Goal: Submit feedback/report problem

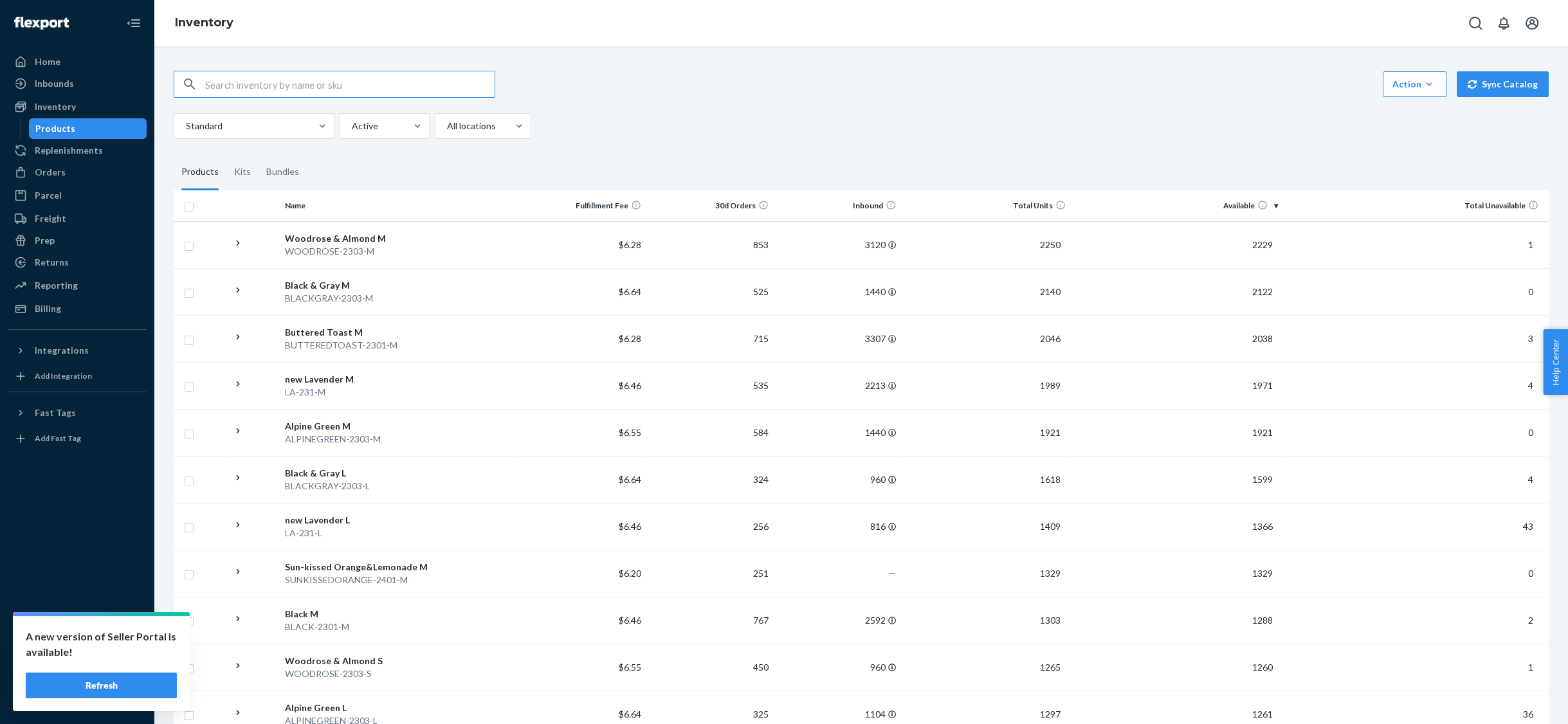
click at [152, 682] on button "Refresh" at bounding box center [101, 685] width 151 height 26
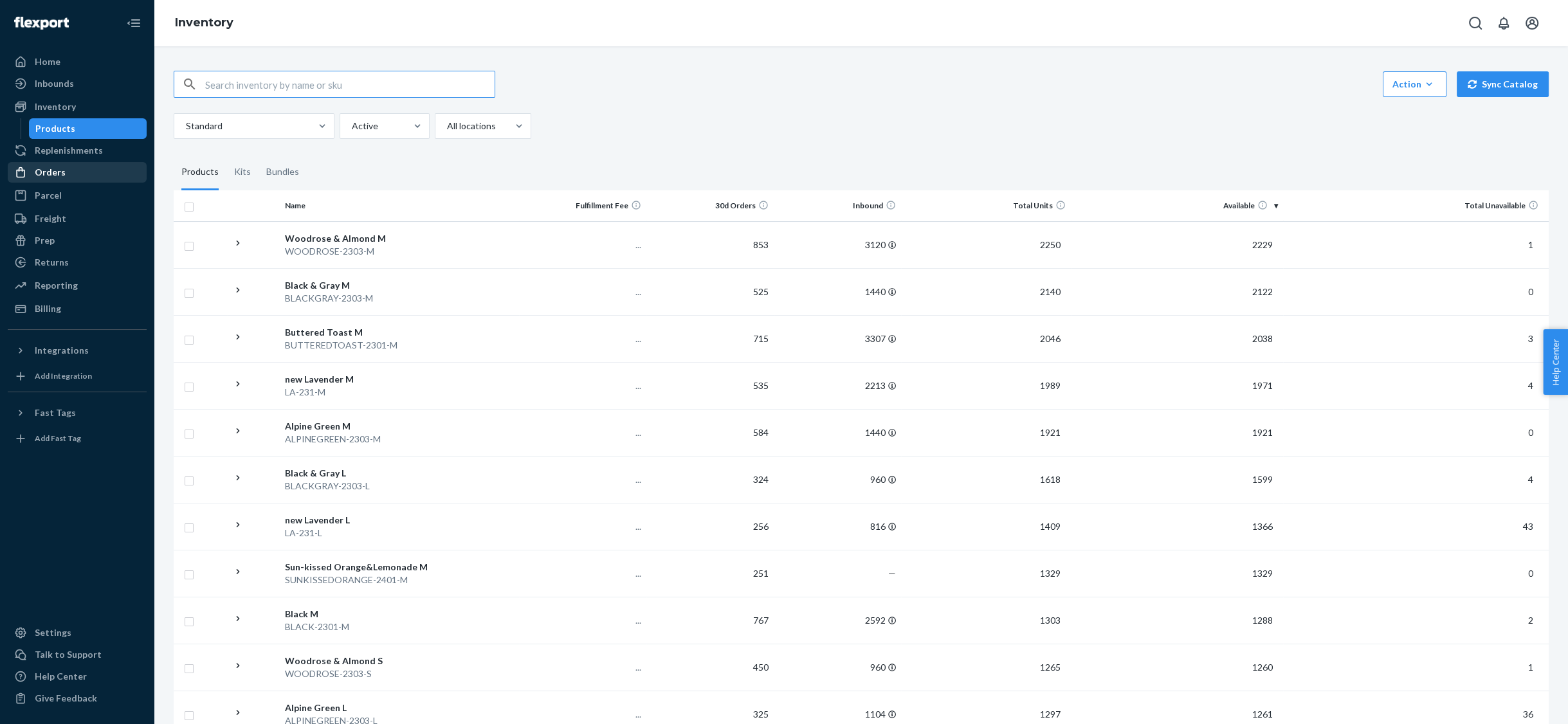
click at [47, 175] on div "Orders" at bounding box center [49, 173] width 31 height 13
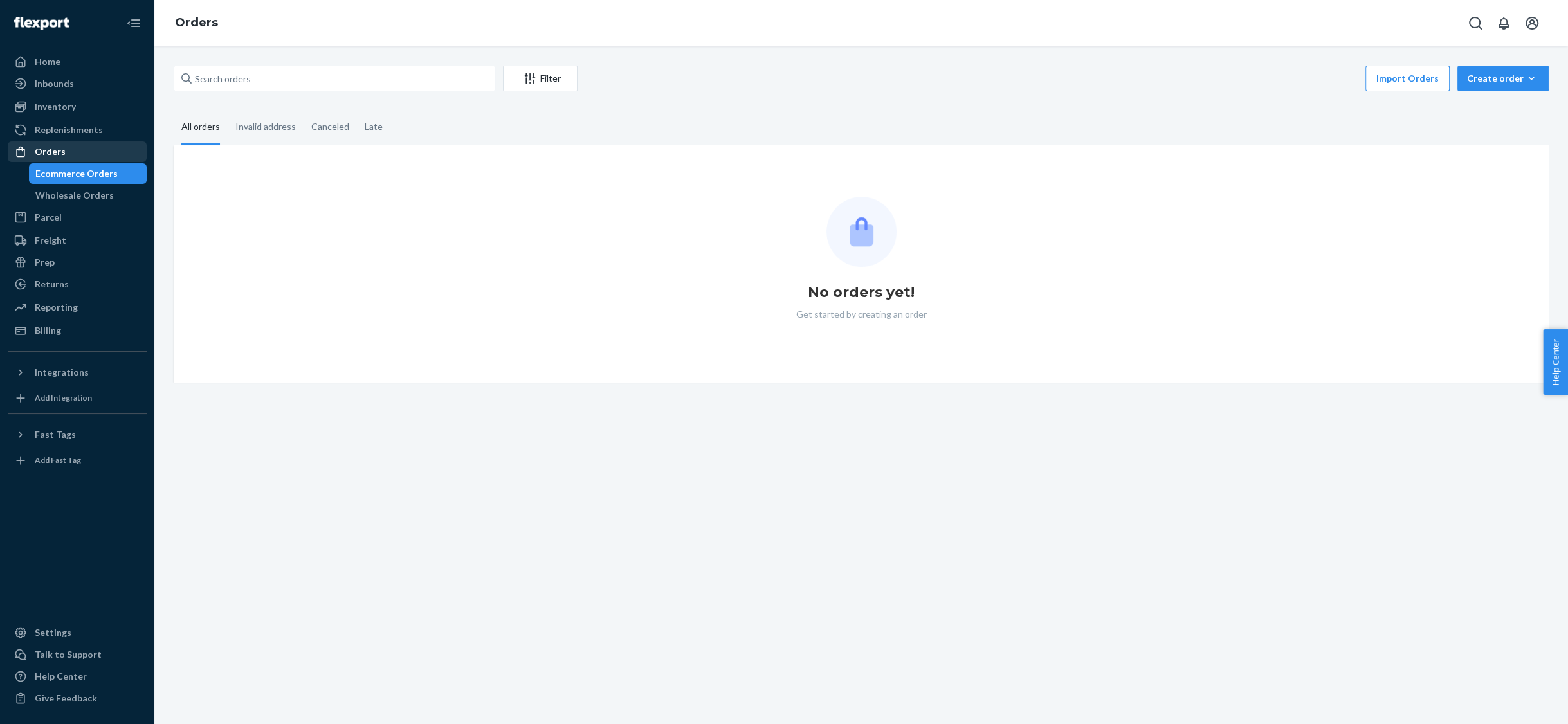
click at [47, 175] on div "Ecommerce Orders" at bounding box center [76, 173] width 82 height 13
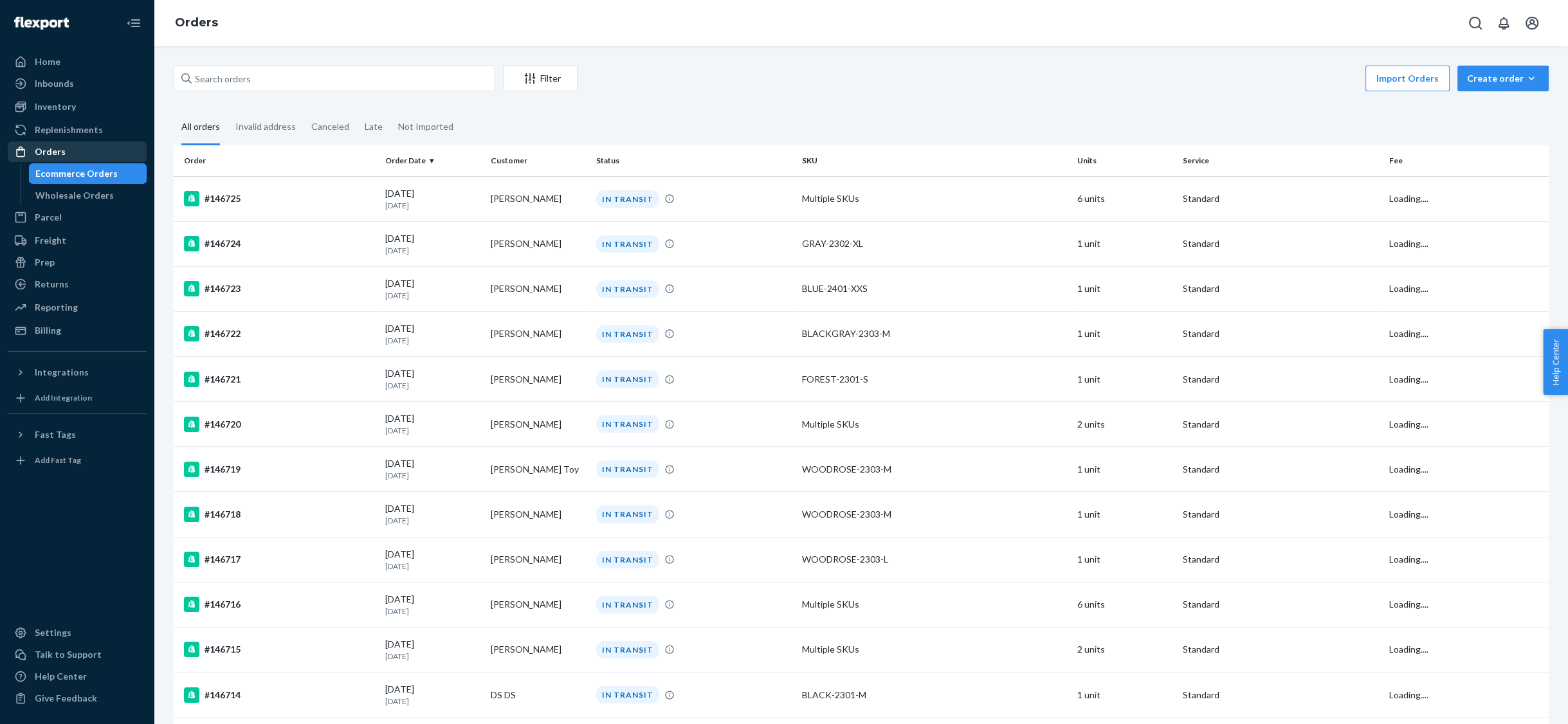
click at [47, 157] on div "Orders" at bounding box center [49, 152] width 31 height 13
click at [241, 87] on input "text" at bounding box center [334, 79] width 322 height 26
paste input "144000"
type input "144000"
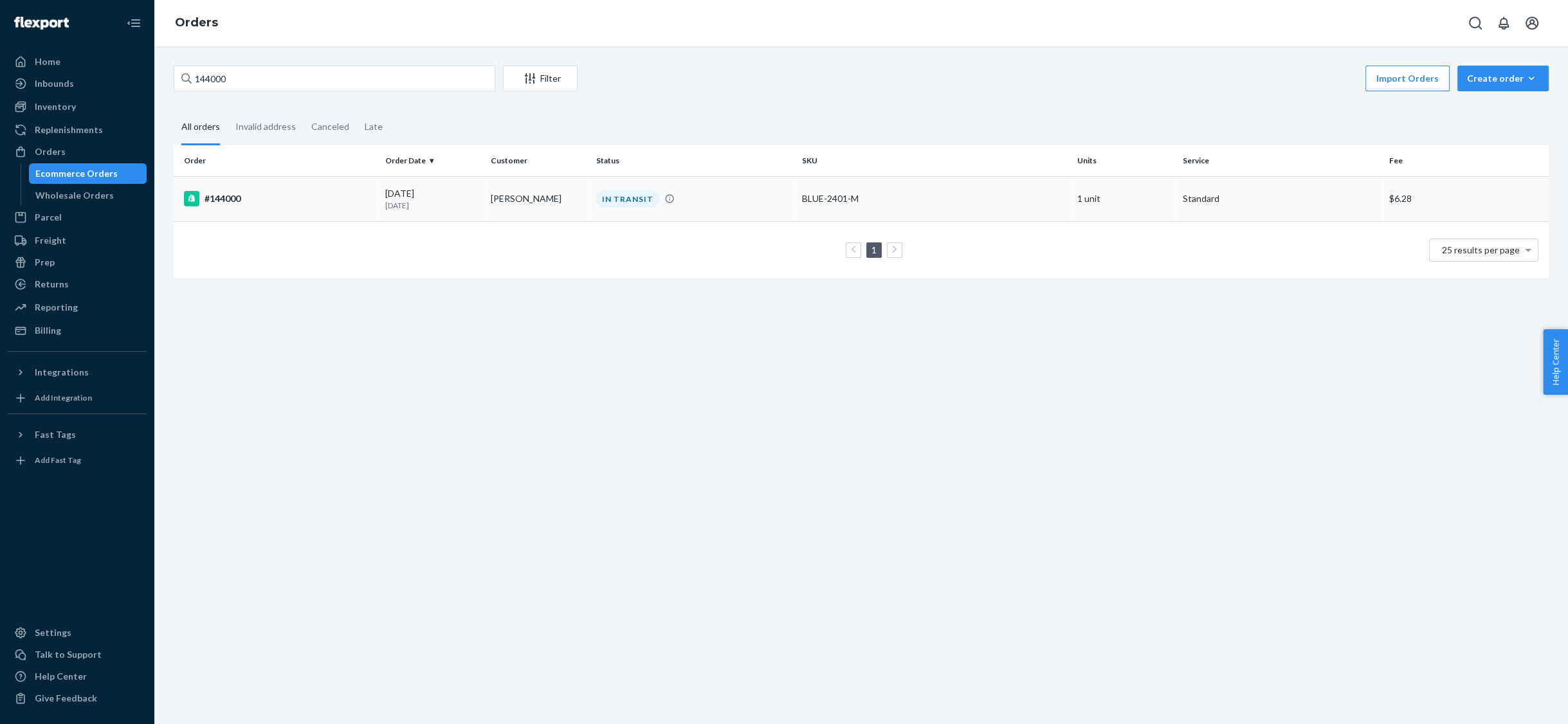
click at [232, 183] on td "#144000" at bounding box center [276, 198] width 206 height 45
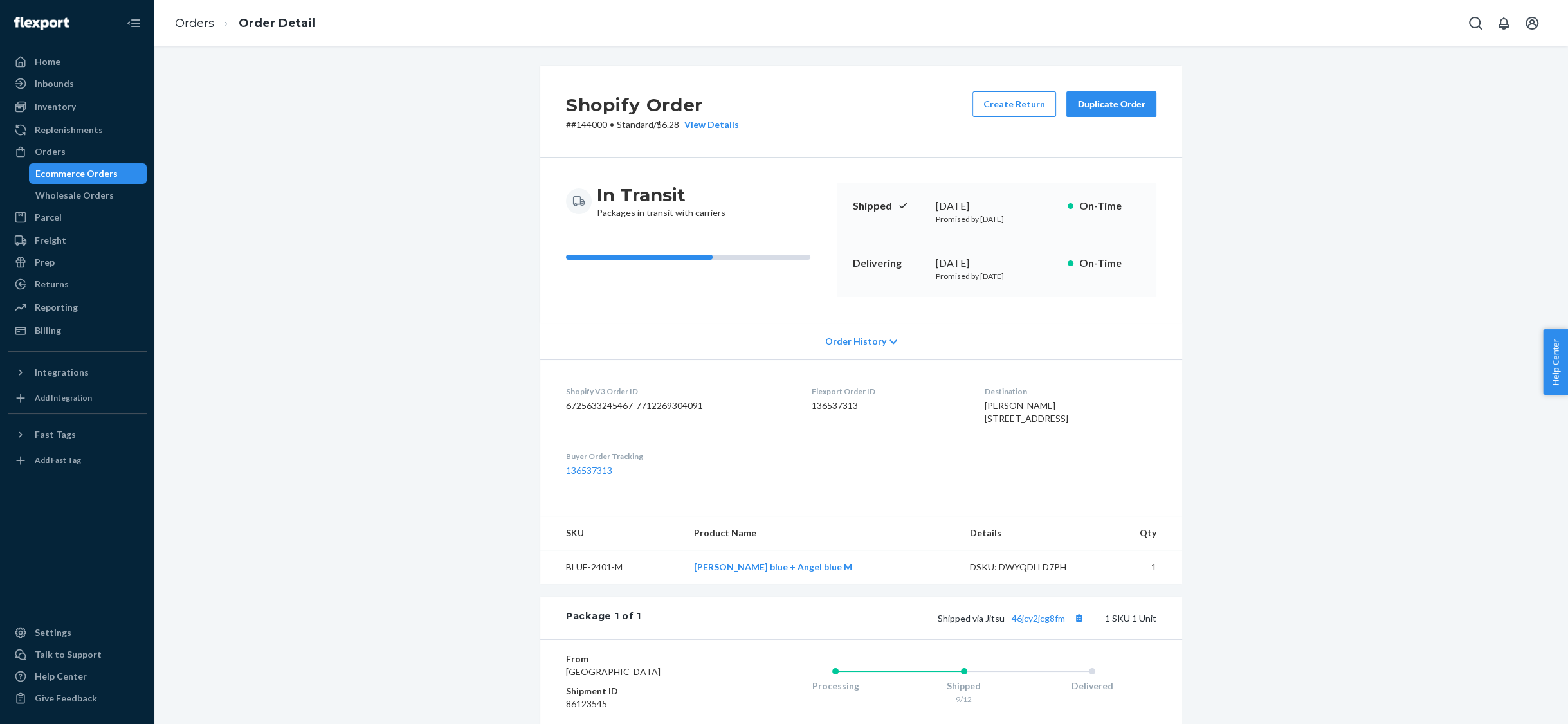
click at [816, 402] on dd "136537313" at bounding box center [888, 405] width 152 height 13
copy dd "136537313"
click at [82, 174] on div "Ecommerce Orders" at bounding box center [76, 173] width 82 height 13
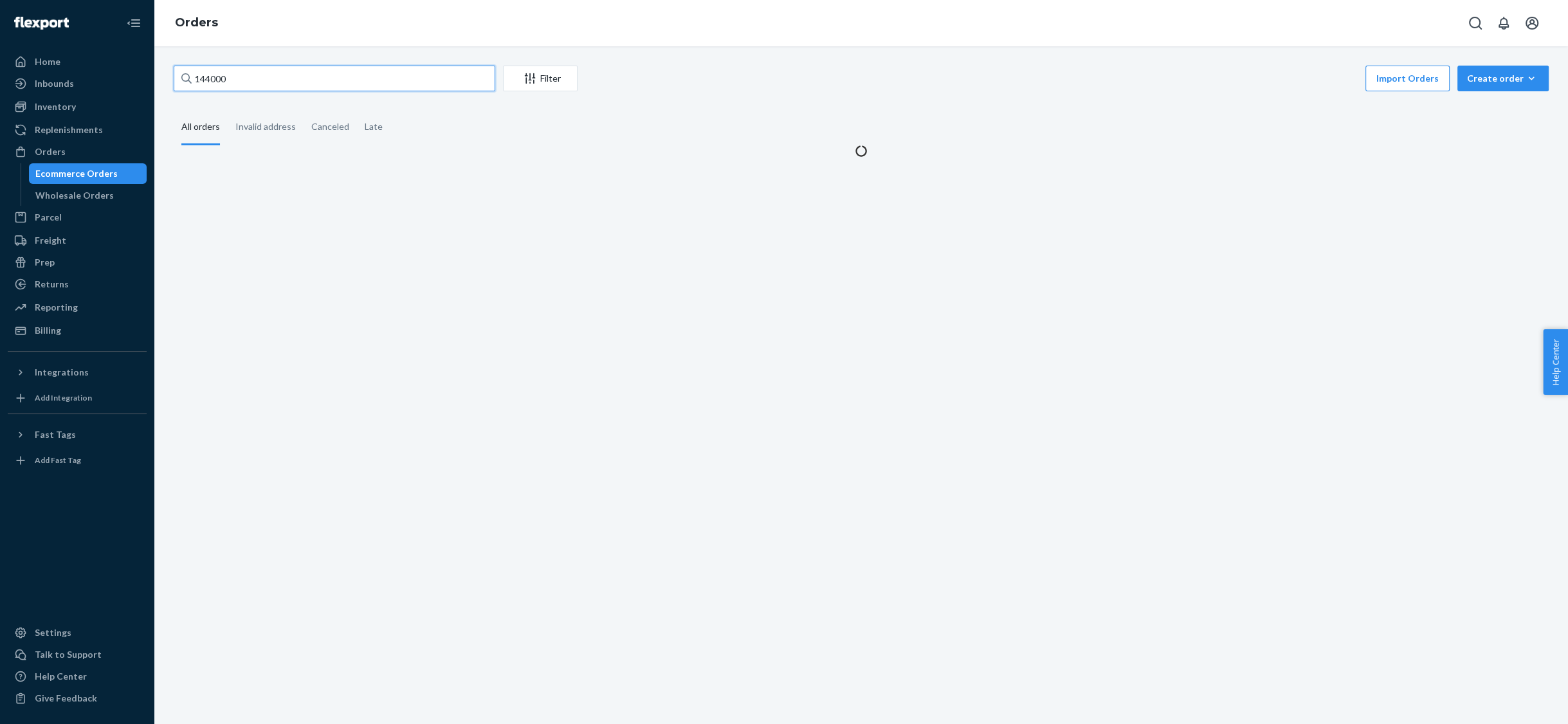
click at [241, 72] on input "144000" at bounding box center [334, 79] width 322 height 26
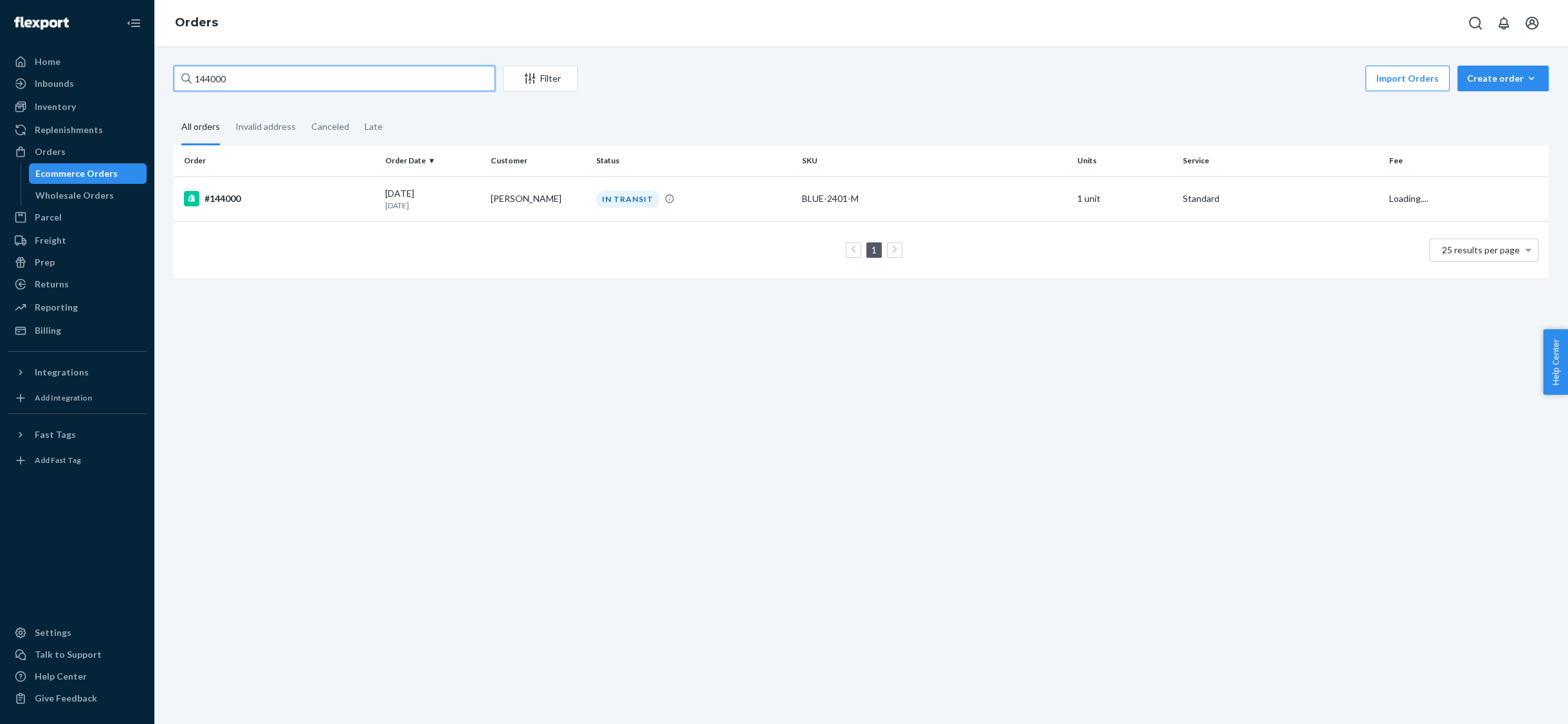
click at [241, 72] on input "144000" at bounding box center [334, 79] width 322 height 26
paste input "3663"
type input "143663"
click at [241, 200] on div "#143663" at bounding box center [279, 199] width 191 height 16
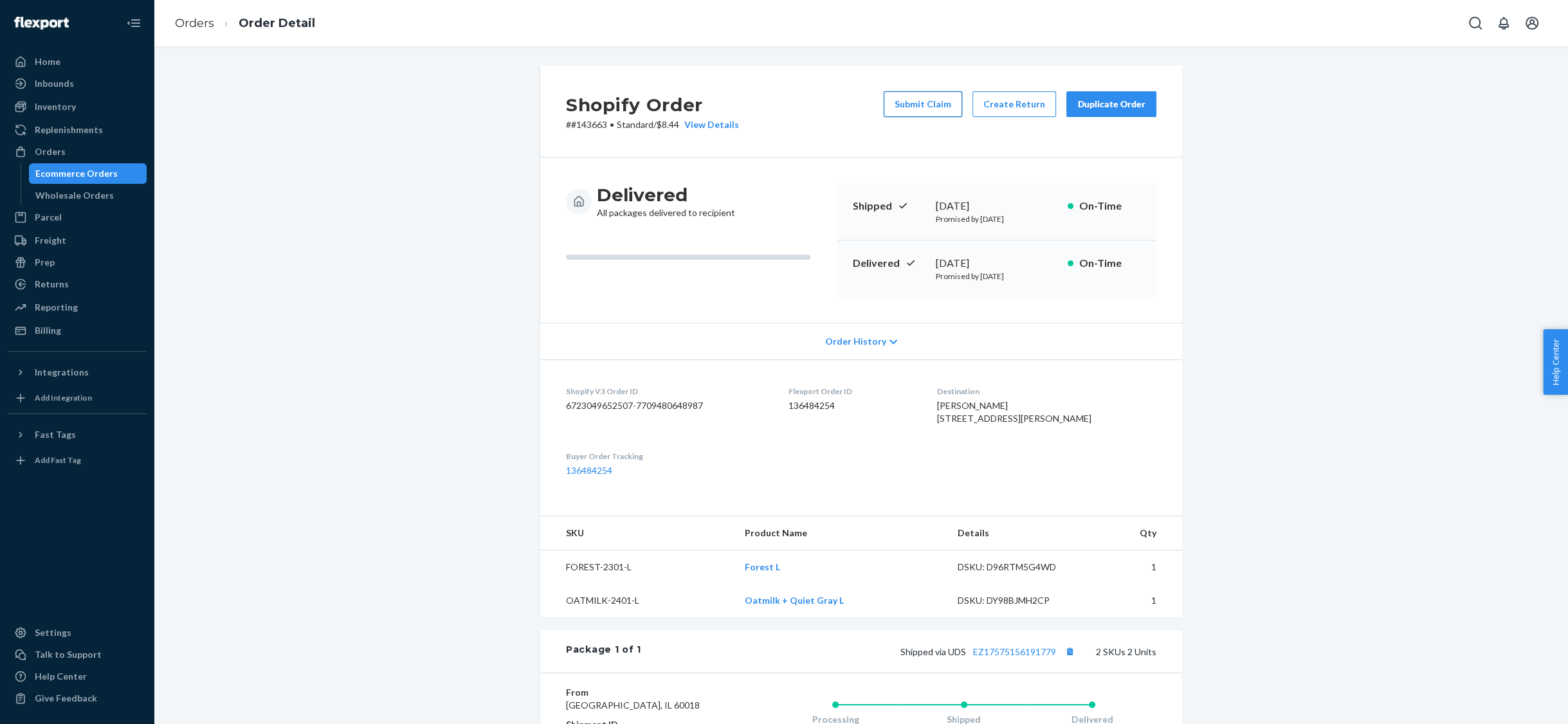
click at [933, 105] on button "Submit Claim" at bounding box center [923, 104] width 79 height 26
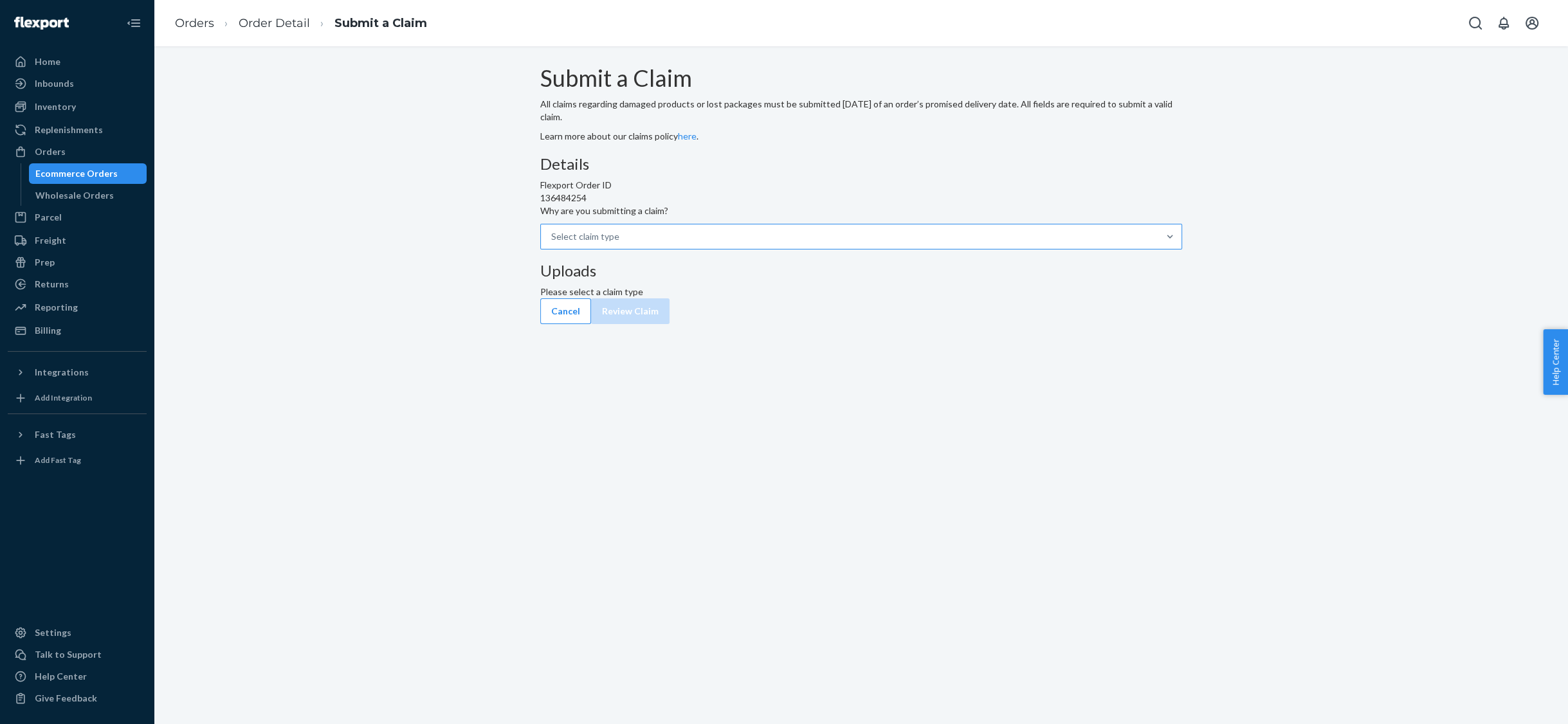
click at [773, 248] on div "Select claim type" at bounding box center [850, 236] width 617 height 23
click at [552, 243] on input "Why are you submitting a claim? Select claim type" at bounding box center [552, 236] width 1 height 13
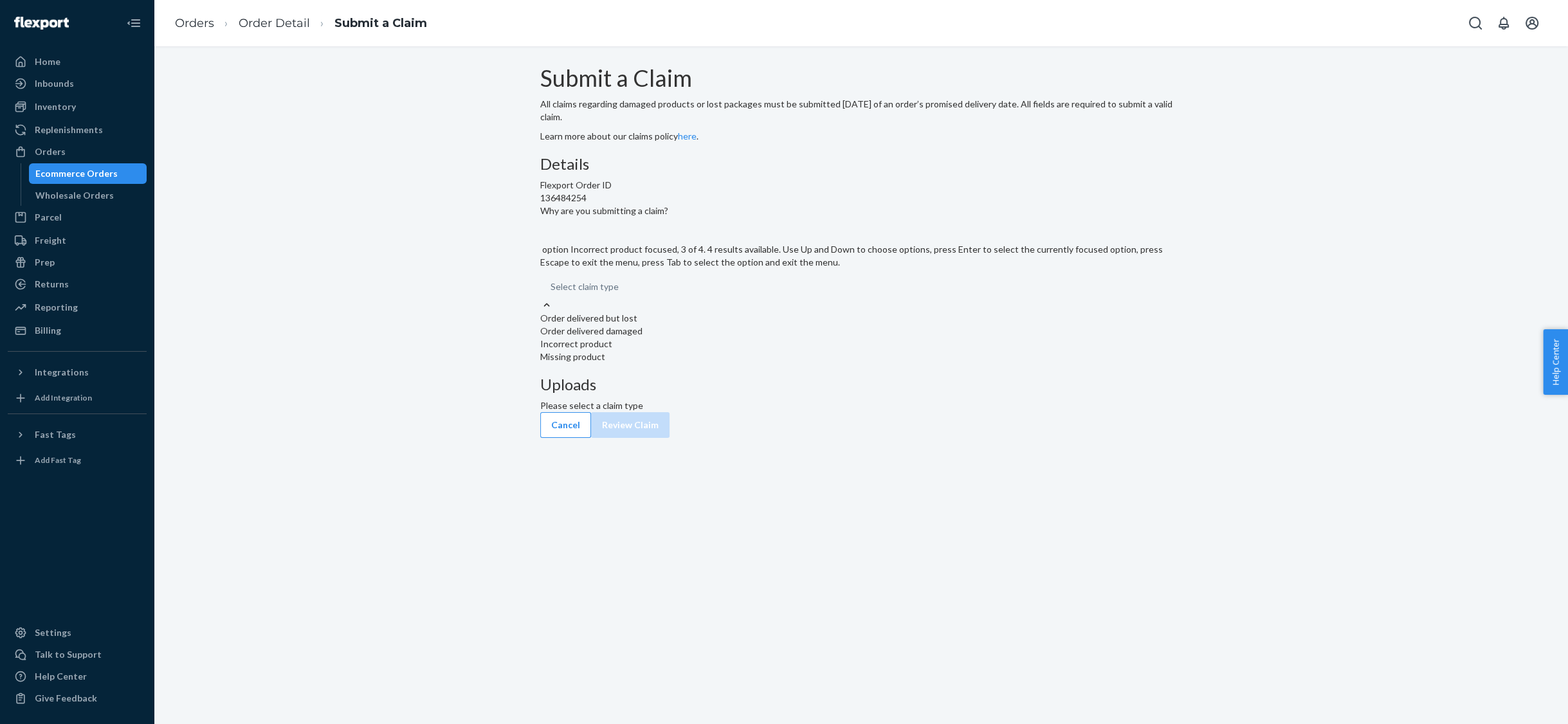
click at [716, 350] on div "Incorrect product" at bounding box center [861, 344] width 642 height 13
click at [552, 293] on input "Why are you submitting a claim? option Incorrect product focused, 3 of 4. 4 res…" at bounding box center [551, 286] width 1 height 13
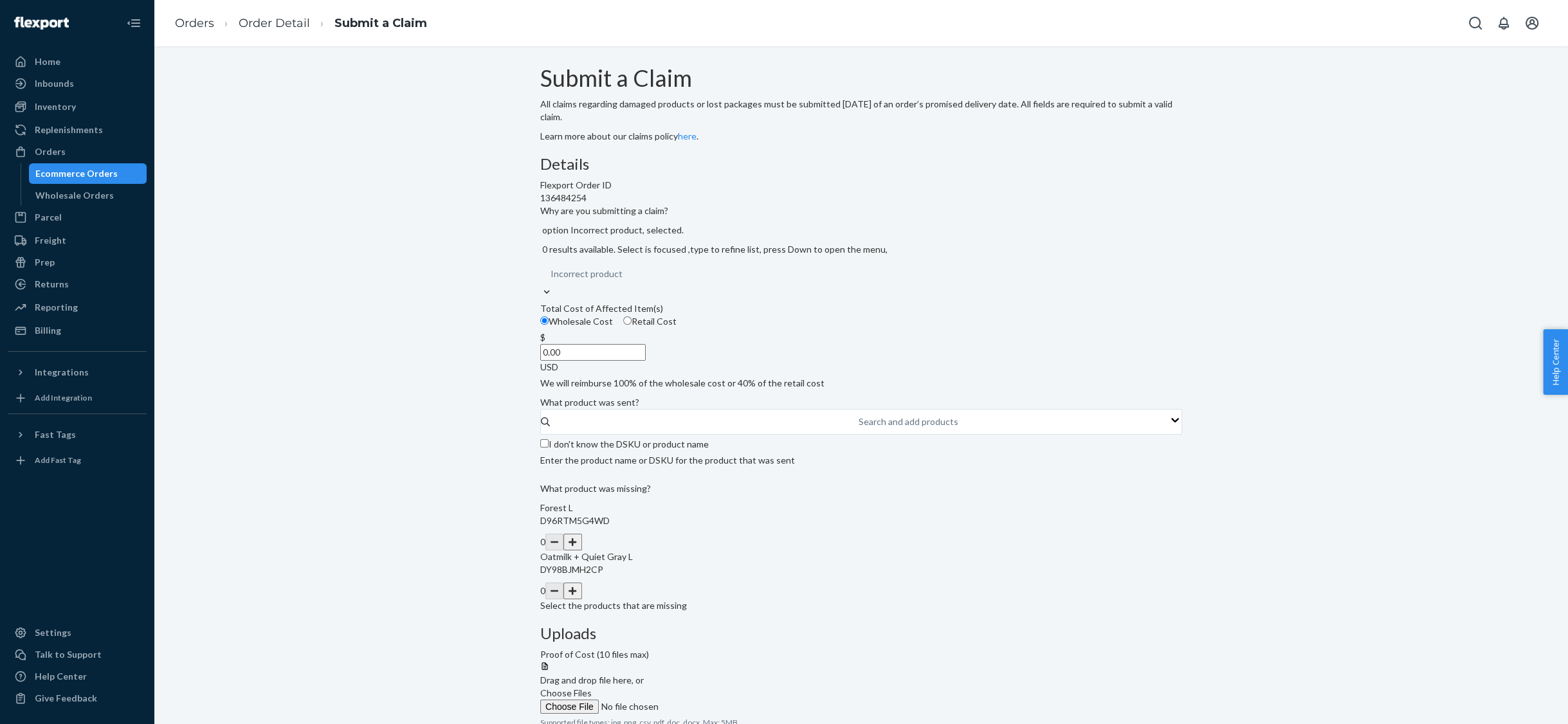
click at [676, 328] on label "Retail Cost" at bounding box center [650, 322] width 54 height 13
click at [632, 324] on input "Retail Cost" at bounding box center [627, 321] width 9 height 9
radio input "true"
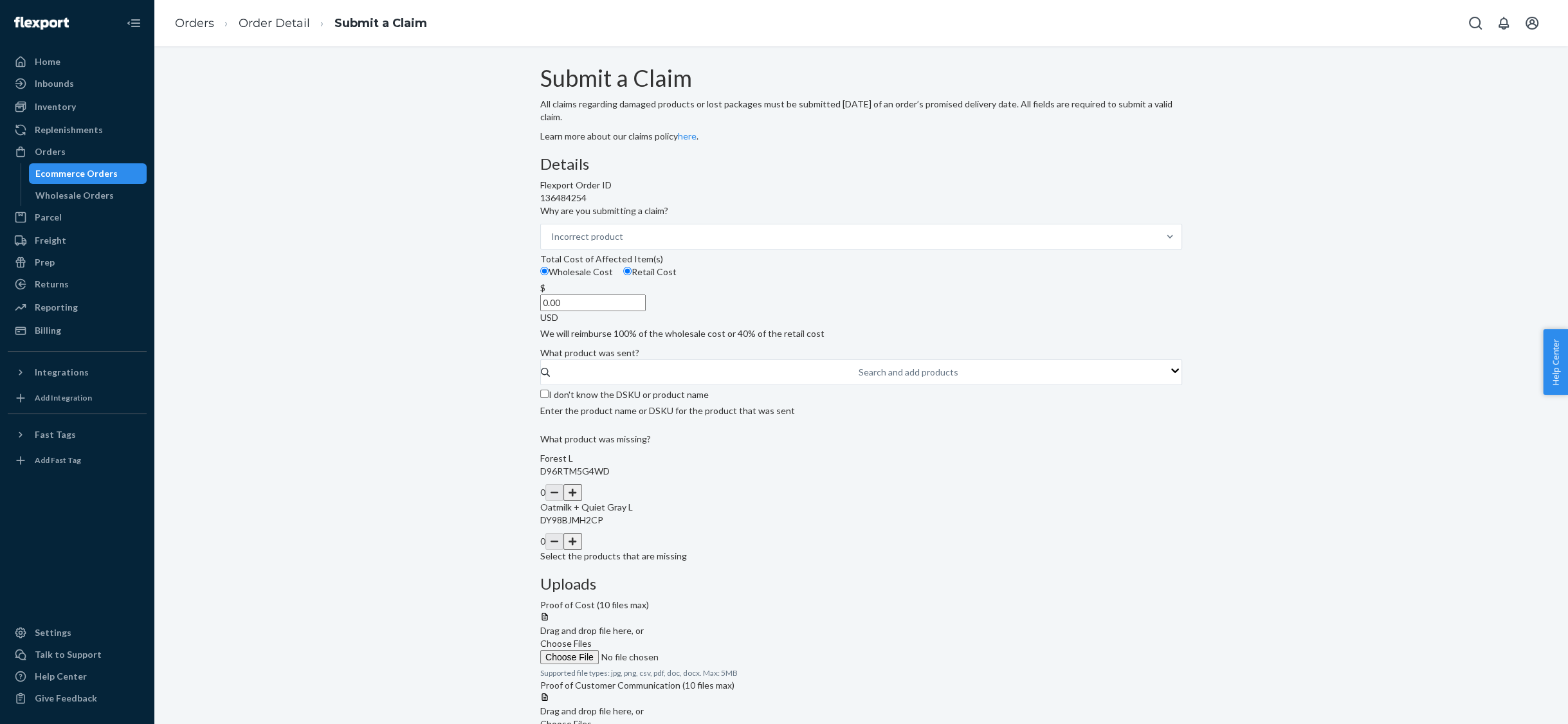
click at [645, 311] on input "0.00" at bounding box center [592, 302] width 105 height 16
type input "55.98"
click at [858, 379] on div "Search and add products" at bounding box center [859, 372] width 1 height 13
click at [858, 379] on input "Search and add products" at bounding box center [859, 372] width 1 height 13
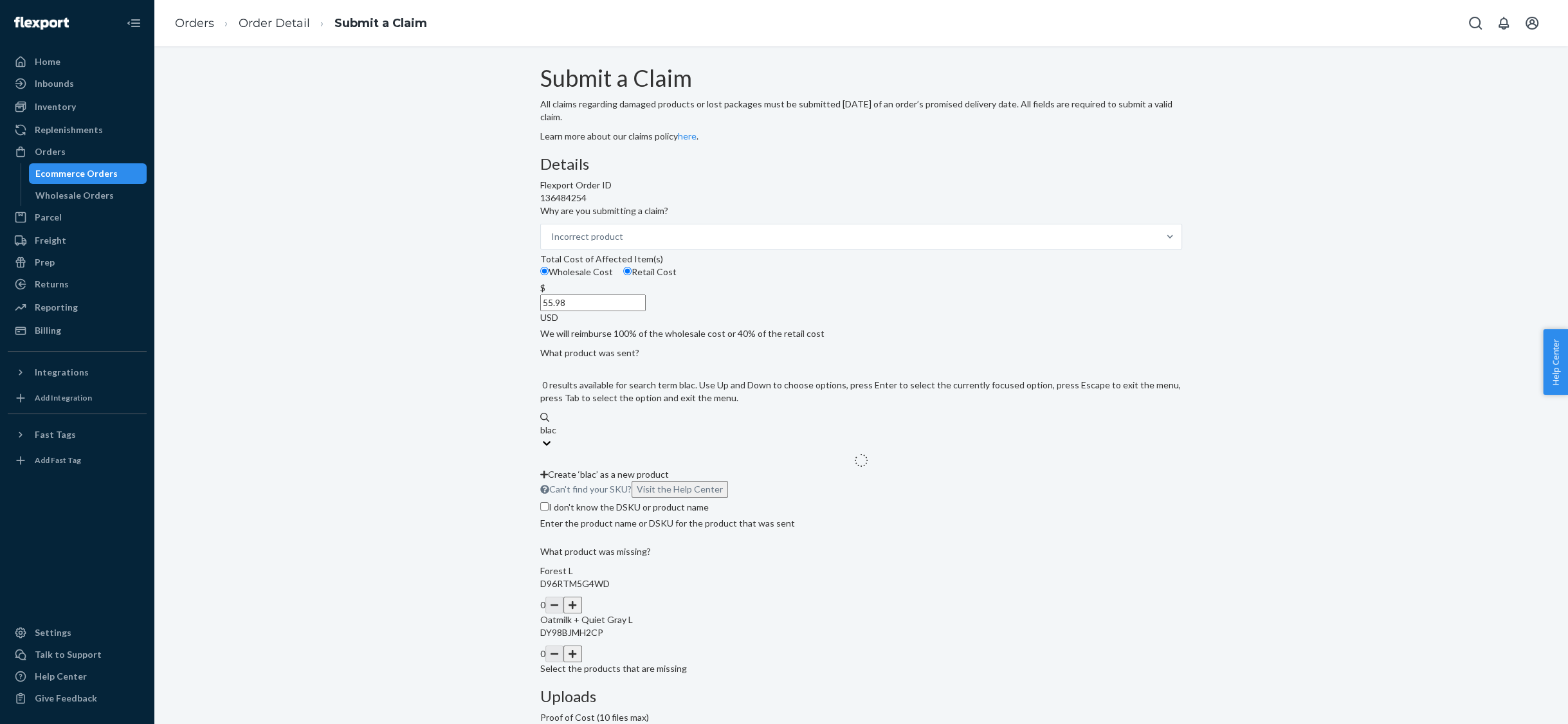
type input "black"
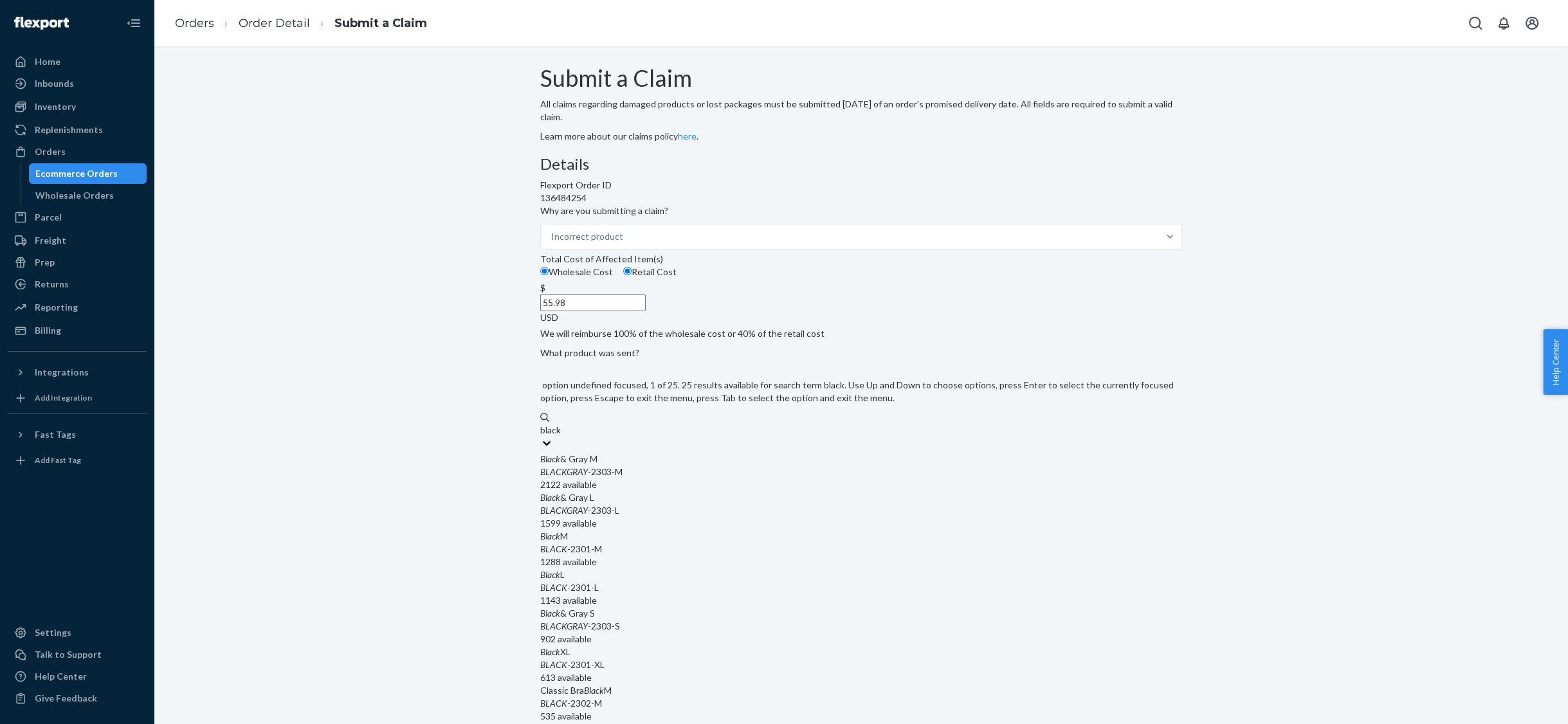
click at [686, 478] on div "BLACKGRAY -2303-M" at bounding box center [861, 472] width 642 height 13
click at [562, 437] on input "black" at bounding box center [551, 430] width 22 height 13
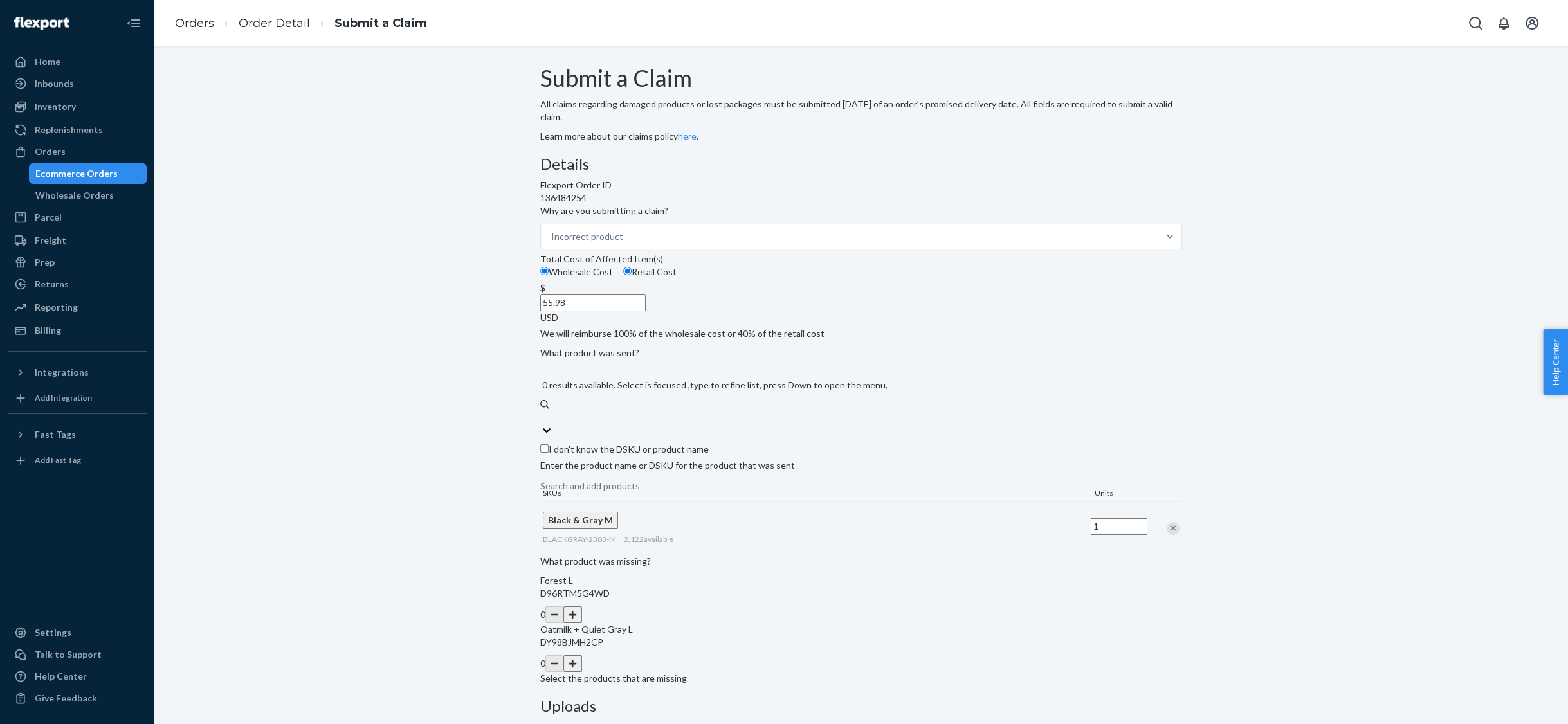
click at [640, 487] on div "Search and add products" at bounding box center [590, 486] width 100 height 13
click at [542, 424] on input "black" at bounding box center [541, 417] width 1 height 13
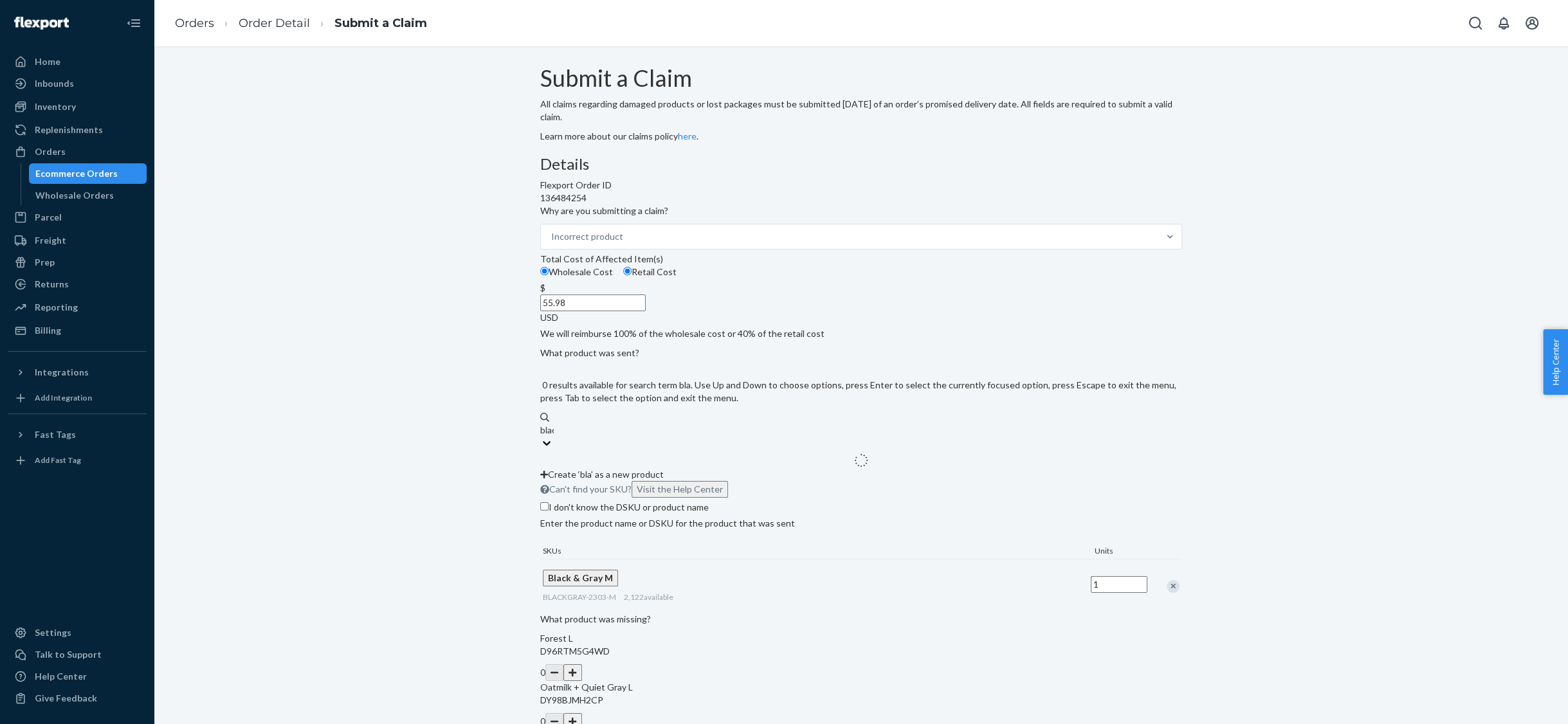
type input "black"
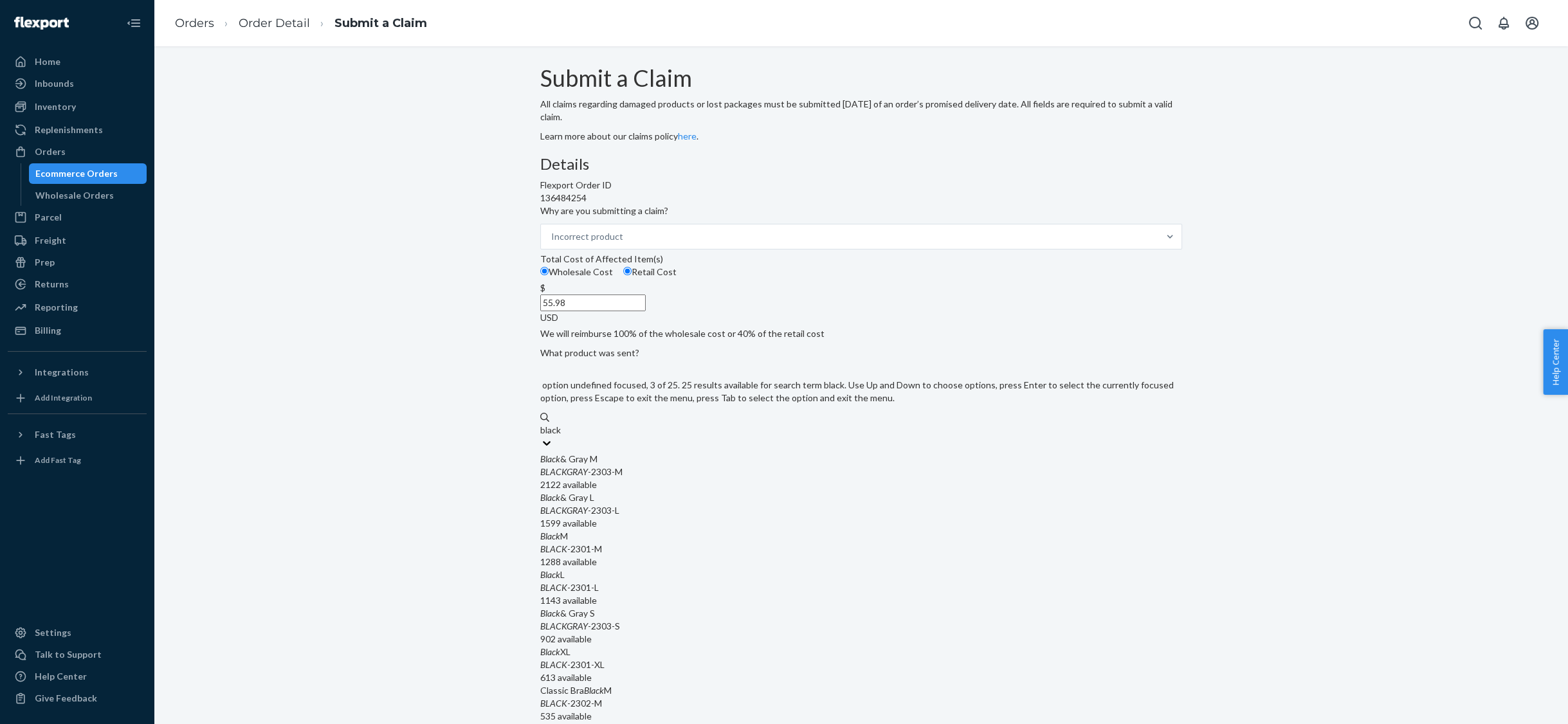
click at [654, 543] on div "Black M" at bounding box center [861, 536] width 642 height 13
click at [562, 437] on input "black" at bounding box center [551, 430] width 22 height 13
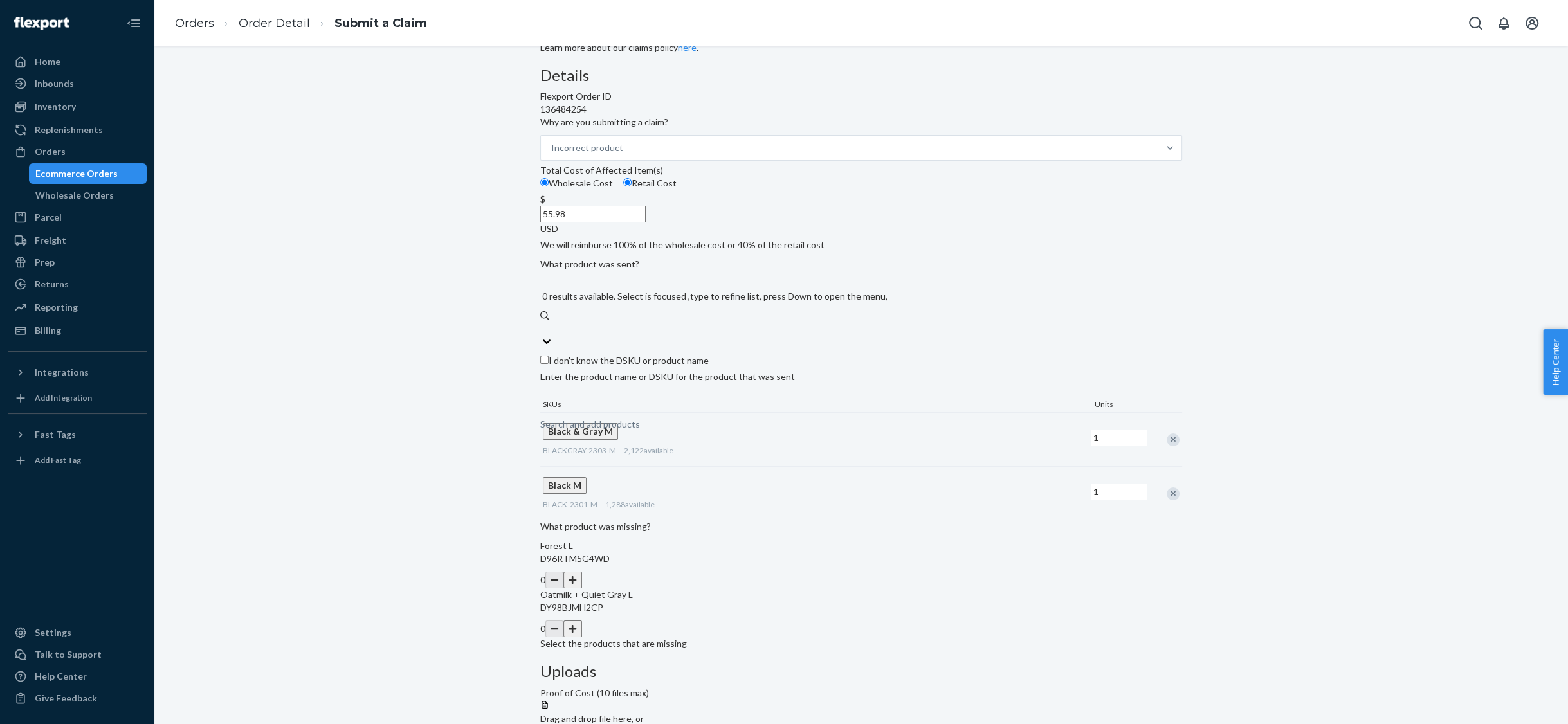
scroll to position [128, 0]
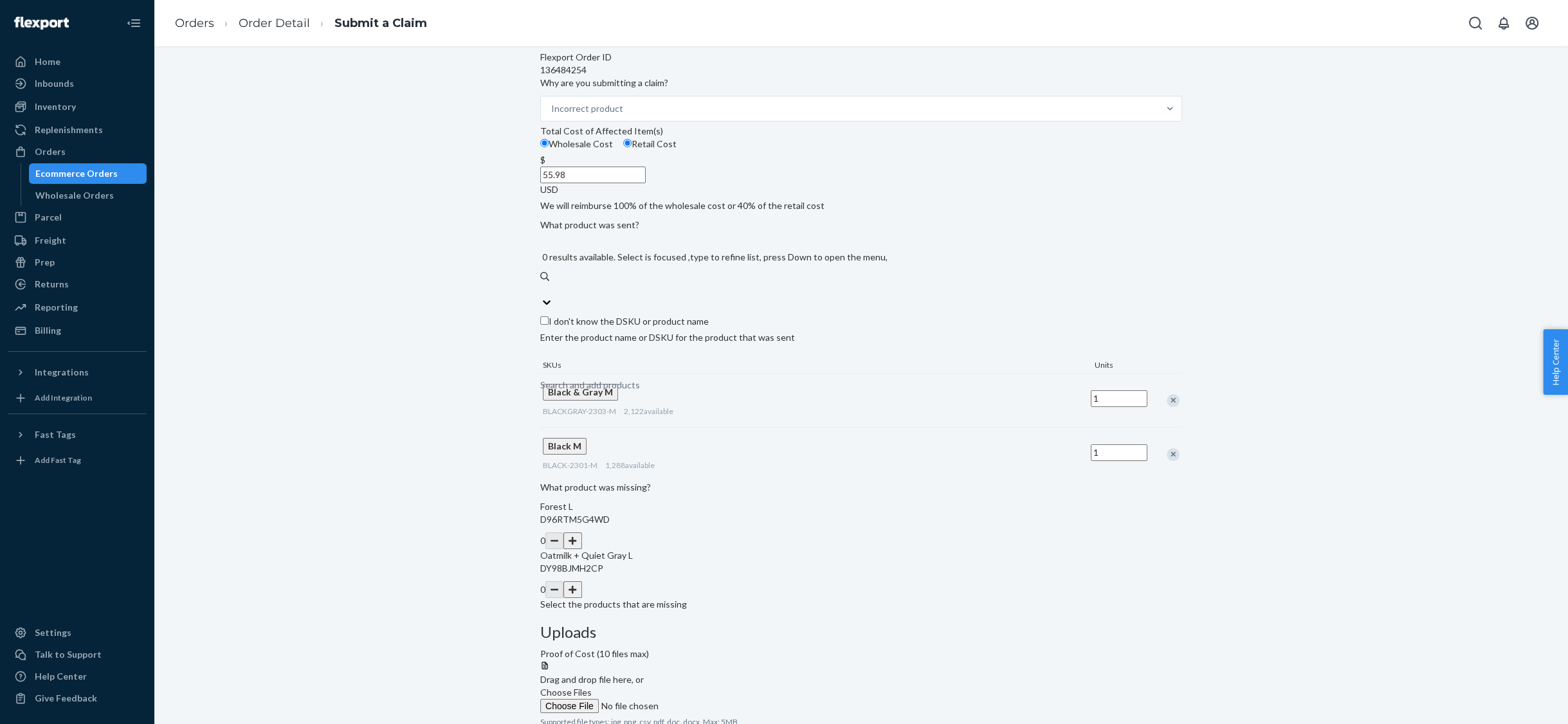
click at [582, 549] on button "button" at bounding box center [572, 540] width 18 height 16
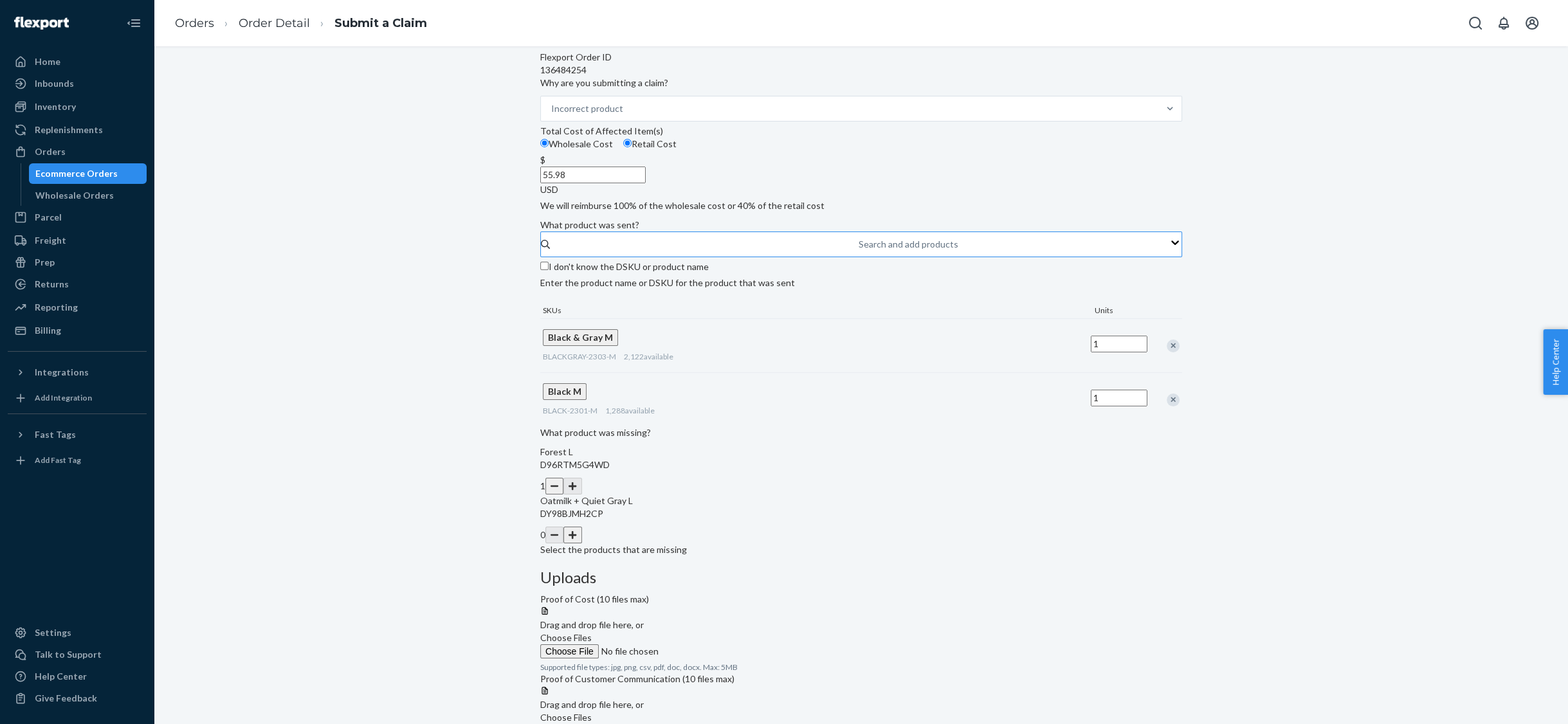
click at [582, 544] on button "button" at bounding box center [572, 534] width 18 height 16
click at [592, 712] on span "Choose Files" at bounding box center [566, 717] width 52 height 11
click at [715, 723] on input "Choose Files" at bounding box center [627, 731] width 175 height 14
click at [592, 712] on span "Choose Files" at bounding box center [566, 717] width 52 height 11
click at [715, 723] on input "Choose Files" at bounding box center [627, 731] width 175 height 14
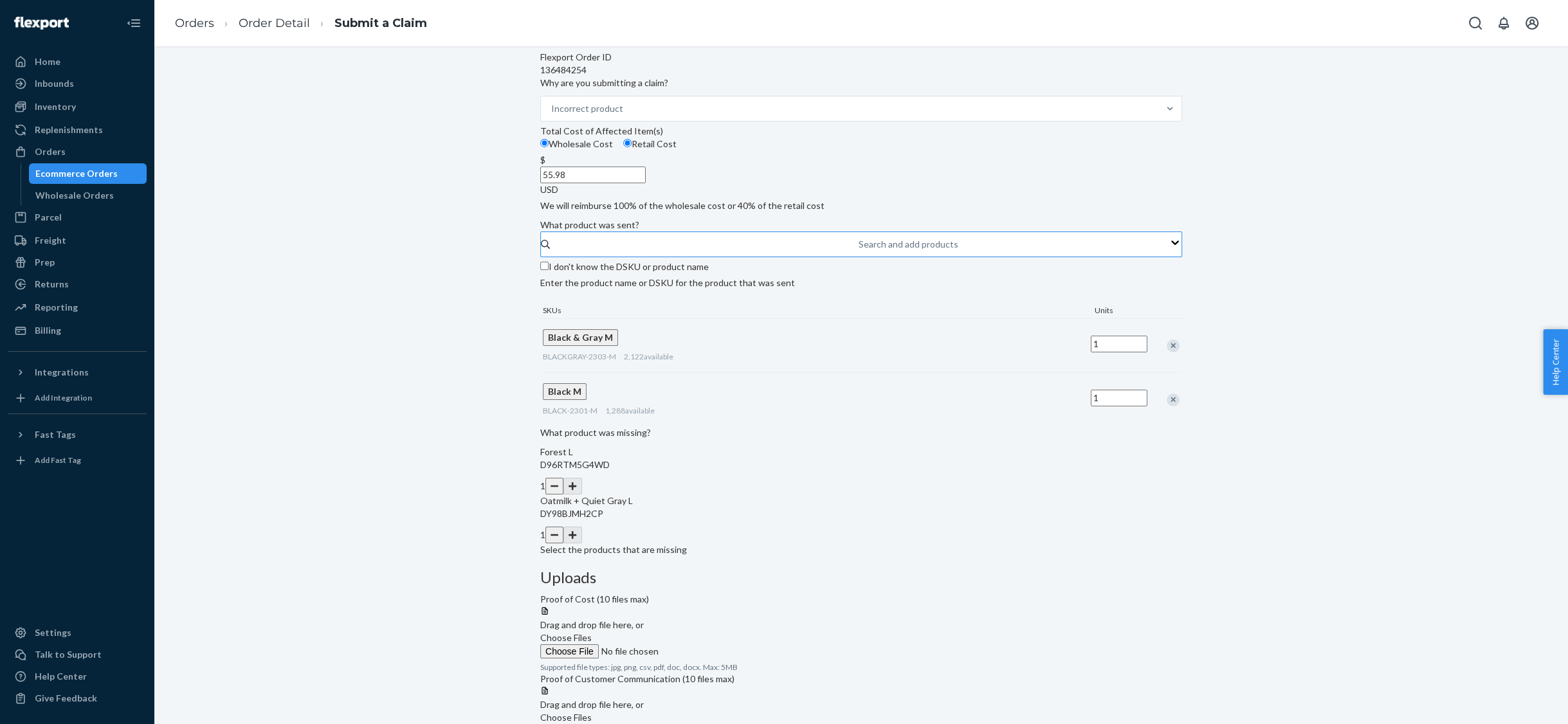
click at [592, 712] on span "Choose Files" at bounding box center [566, 717] width 52 height 11
click at [715, 723] on input "Choose Files" at bounding box center [627, 731] width 175 height 14
click at [592, 632] on span "Choose Files" at bounding box center [566, 637] width 52 height 11
click at [715, 644] on input "Choose Files" at bounding box center [627, 651] width 175 height 14
click at [592, 632] on span "Choose Files" at bounding box center [566, 637] width 52 height 11
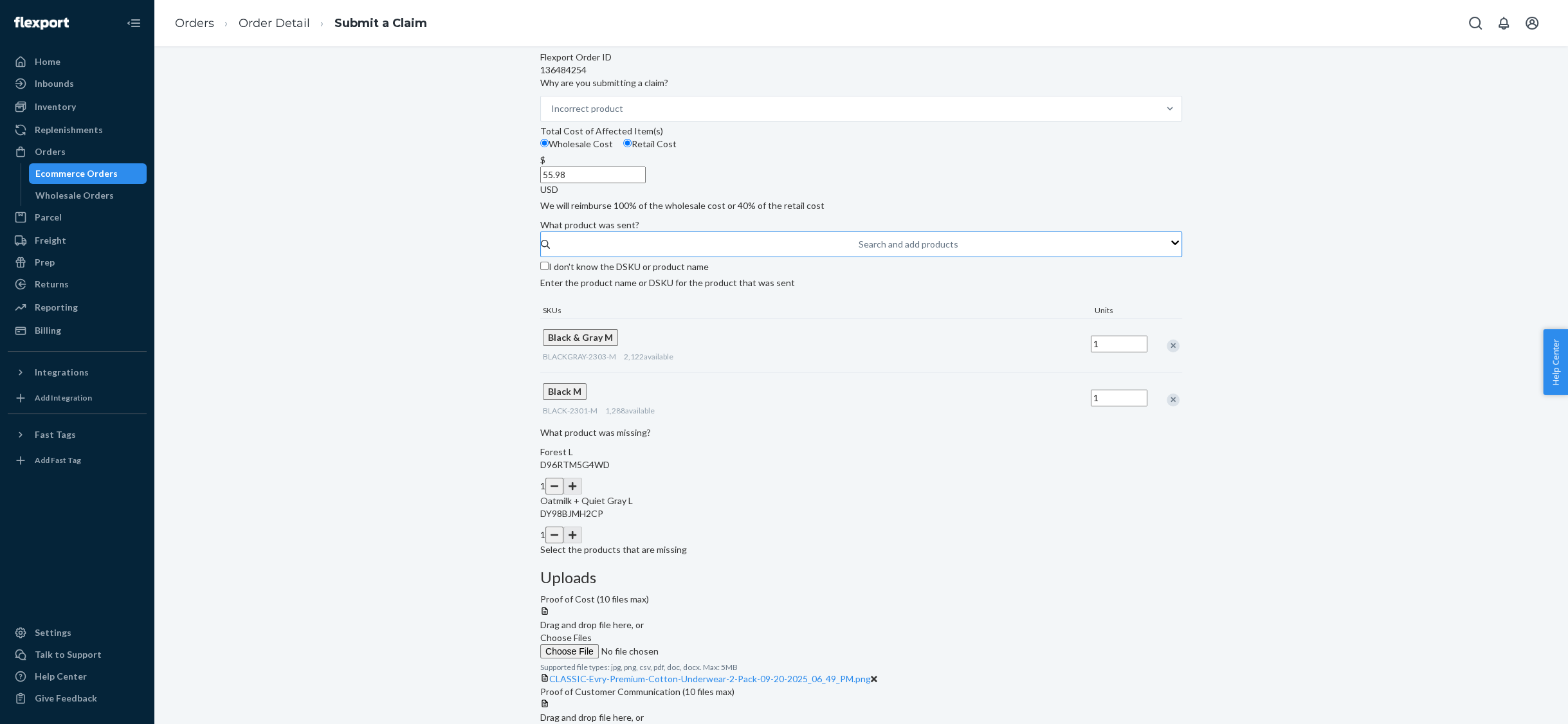
click at [715, 644] on input "Choose Files" at bounding box center [627, 651] width 175 height 14
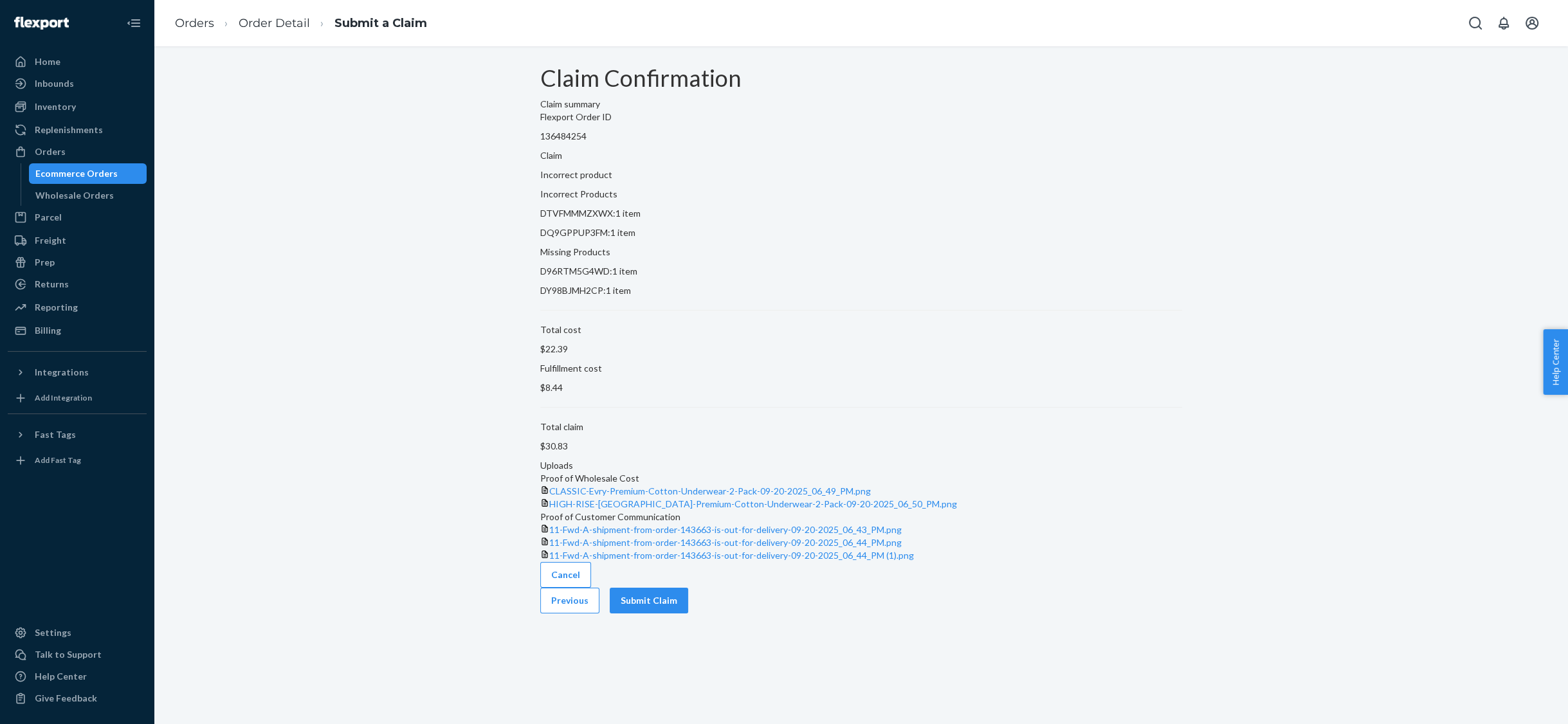
scroll to position [8, 0]
click at [688, 613] on button "Submit Claim" at bounding box center [649, 600] width 79 height 26
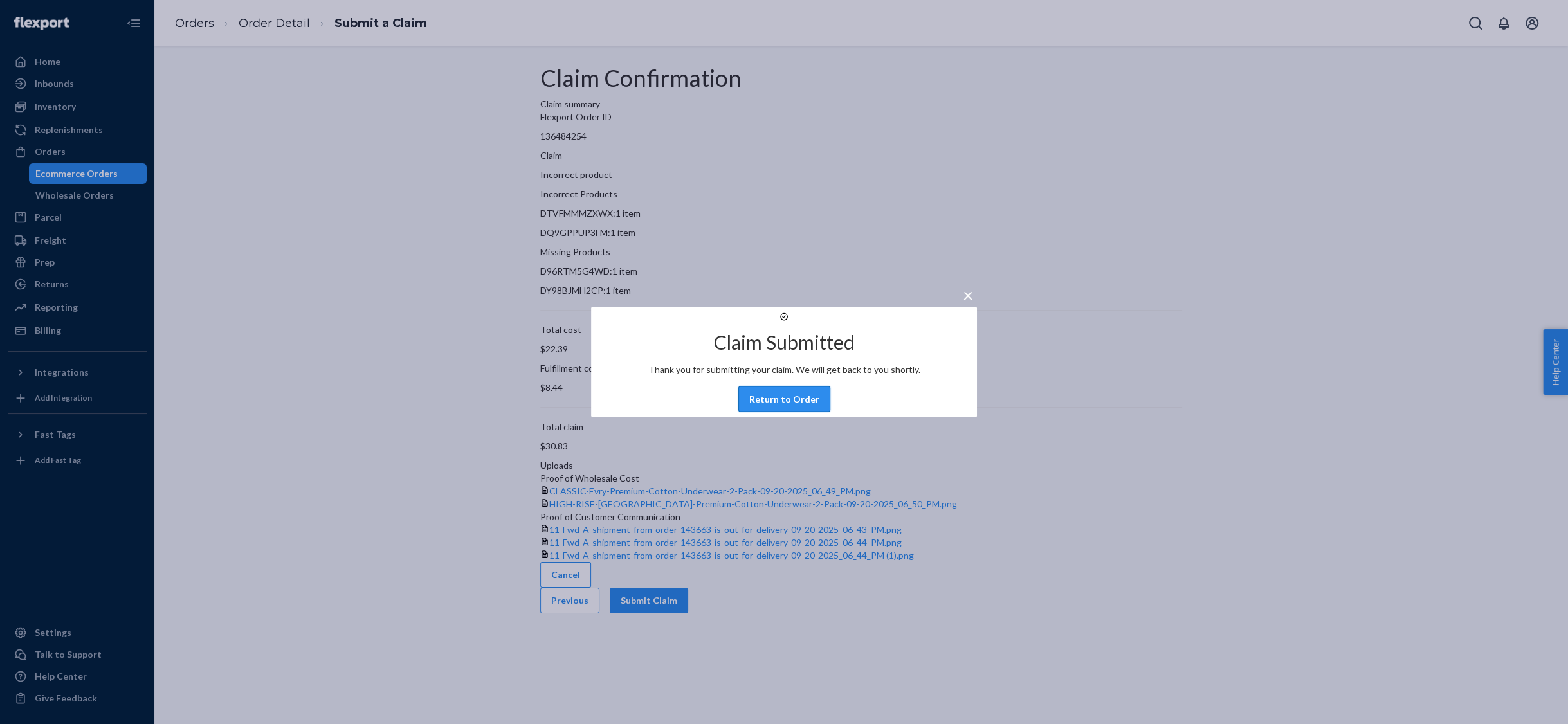
click at [779, 412] on button "Return to Order" at bounding box center [784, 400] width 92 height 26
